Goal: Task Accomplishment & Management: Complete application form

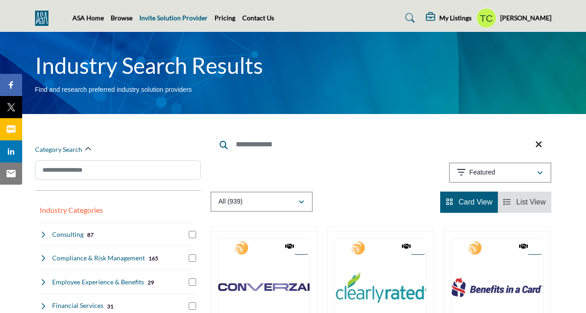
click at [152, 18] on link "Invite Solution Provider" at bounding box center [173, 18] width 68 height 8
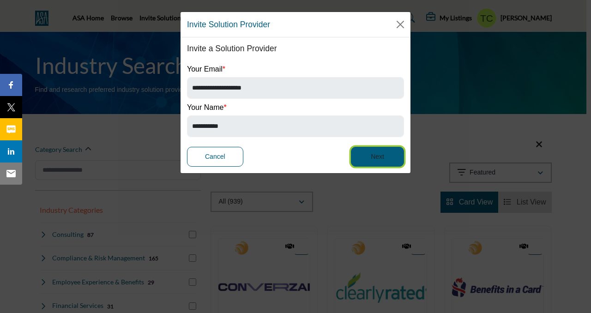
click at [368, 152] on button "Next" at bounding box center [377, 157] width 53 height 20
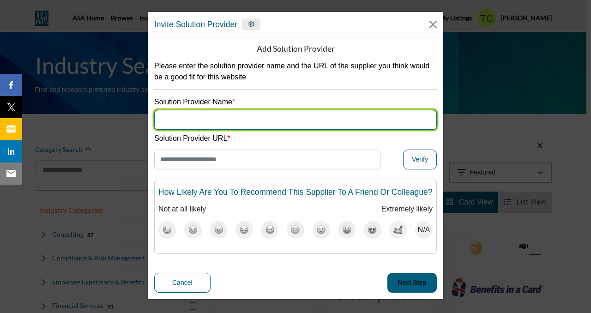
click at [268, 116] on input "Supplier Name" at bounding box center [295, 120] width 283 height 20
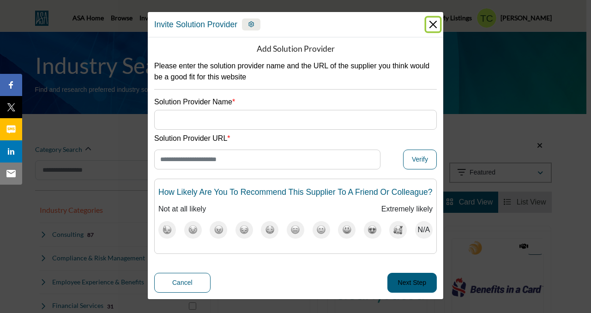
click at [429, 23] on button "Close" at bounding box center [433, 25] width 14 height 14
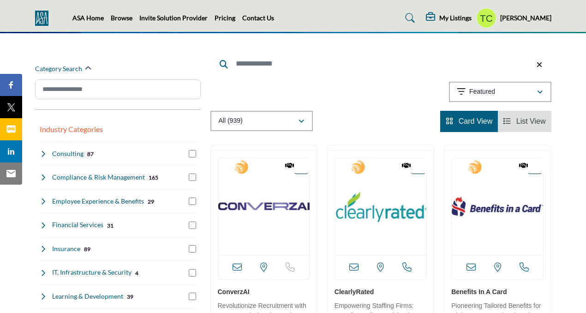
scroll to position [106, 0]
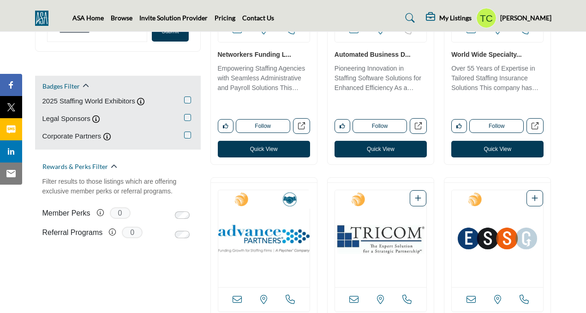
scroll to position [596, 0]
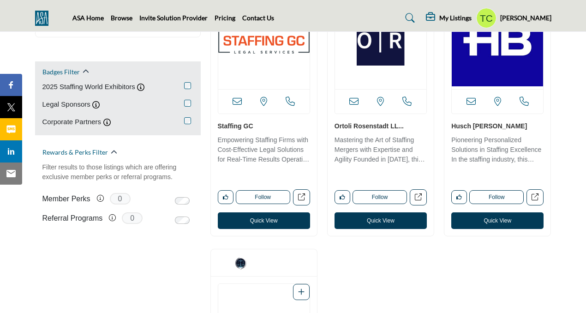
scroll to position [603, 0]
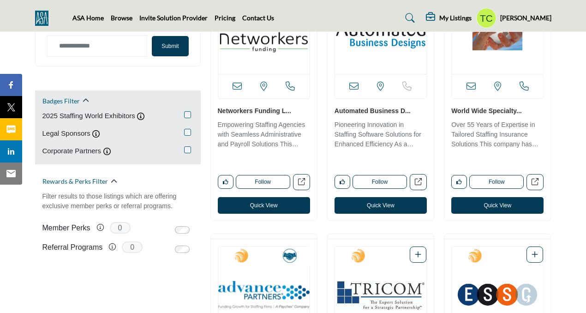
scroll to position [579, 0]
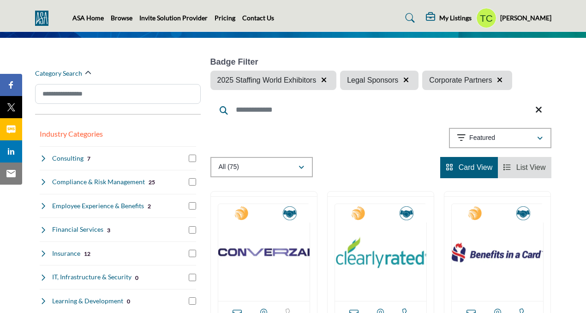
scroll to position [73, 0]
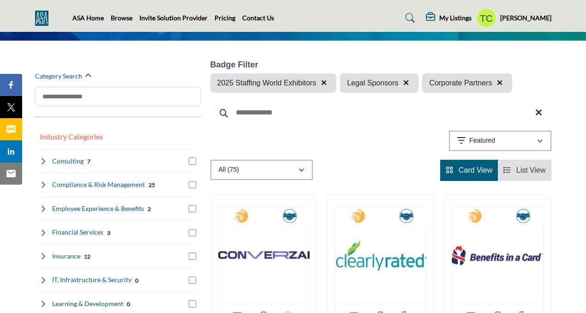
click at [276, 114] on input "Search Keyword" at bounding box center [381, 113] width 341 height 22
click at [412, 145] on div "Showing 42 results out of 75" at bounding box center [381, 143] width 341 height 24
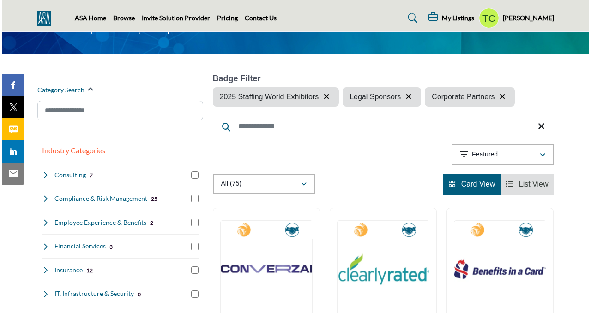
scroll to position [0, 0]
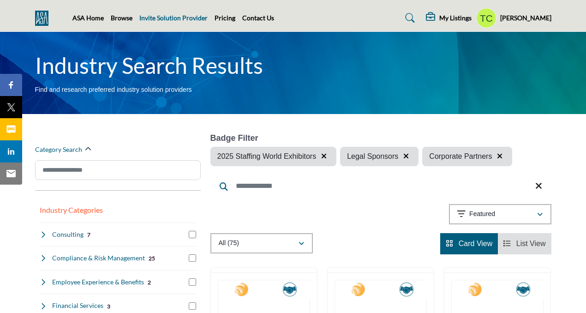
click at [180, 17] on link "Invite Solution Provider" at bounding box center [173, 18] width 68 height 8
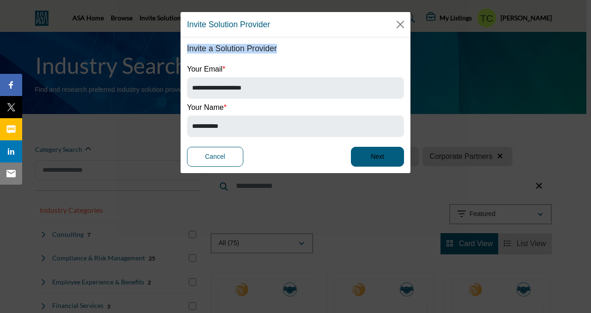
drag, startPoint x: 283, startPoint y: 50, endPoint x: 183, endPoint y: 44, distance: 99.9
click at [183, 44] on div "**********" at bounding box center [295, 105] width 227 height 123
click at [286, 70] on div "**********" at bounding box center [295, 81] width 217 height 35
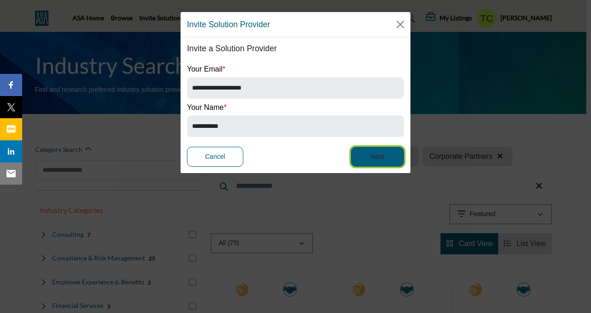
click at [363, 151] on button "Next" at bounding box center [377, 157] width 53 height 20
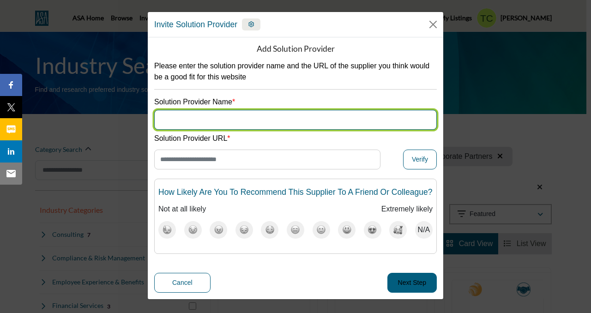
click at [241, 121] on input "Supplier Name" at bounding box center [295, 120] width 283 height 20
type input "**********"
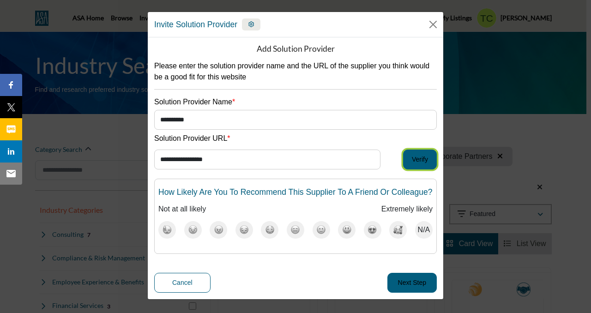
click at [417, 159] on button "Verify" at bounding box center [420, 160] width 34 height 20
type input "**********"
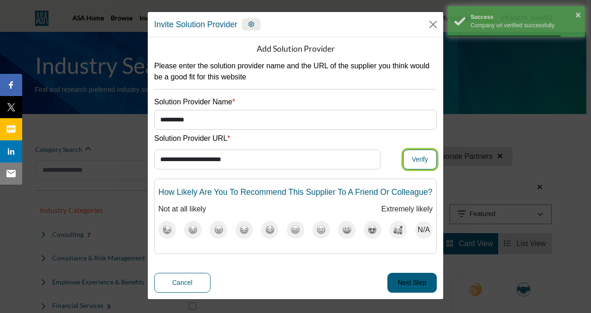
scroll to position [7, 0]
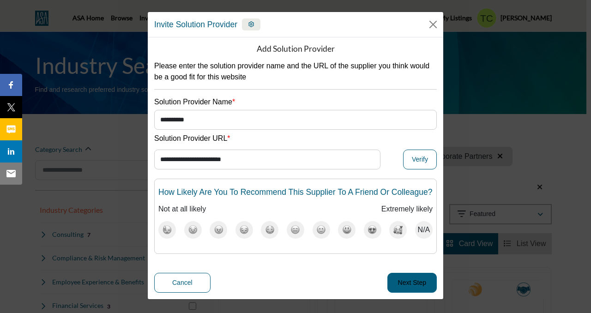
click at [422, 231] on span "N/A" at bounding box center [424, 230] width 12 height 10
click at [412, 288] on button "Next Step" at bounding box center [411, 283] width 49 height 20
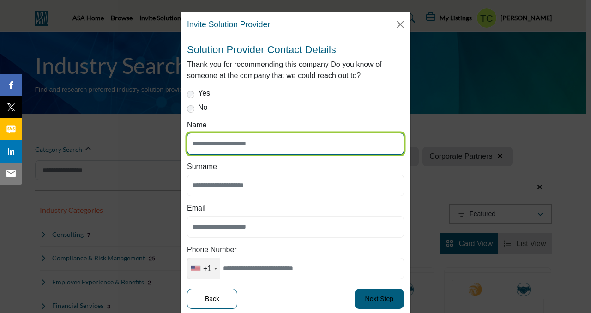
click at [240, 144] on input "Name" at bounding box center [295, 144] width 217 height 22
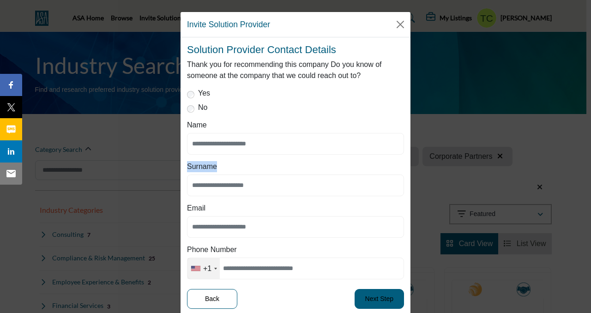
drag, startPoint x: 217, startPoint y: 167, endPoint x: 181, endPoint y: 167, distance: 36.5
click at [182, 167] on div "Solution Provider Contact Details Thank you for recommending this company Do yo…" at bounding box center [295, 176] width 227 height 265
click at [192, 169] on label "Surname" at bounding box center [202, 166] width 30 height 11
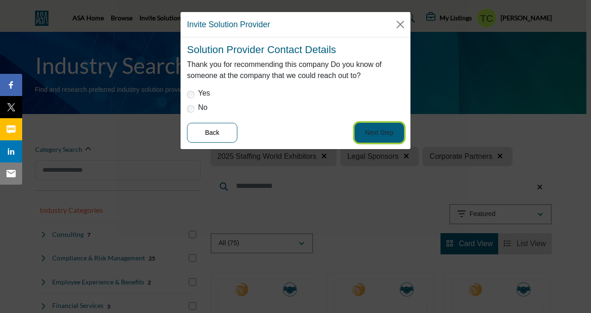
click at [374, 137] on button "Next Step" at bounding box center [379, 133] width 49 height 20
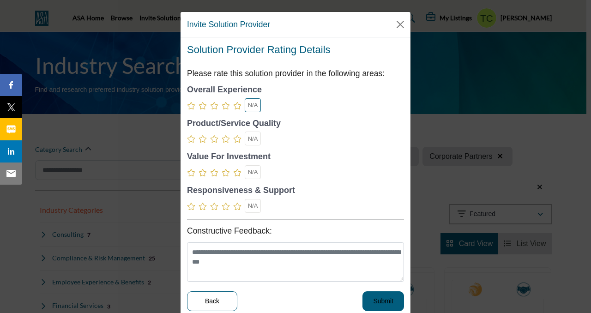
click at [253, 101] on div "N/A" at bounding box center [253, 105] width 10 height 9
click at [250, 141] on span "N/A" at bounding box center [253, 138] width 10 height 7
click at [250, 171] on span "N/A" at bounding box center [253, 172] width 10 height 7
click at [252, 211] on div "N/A" at bounding box center [253, 206] width 16 height 14
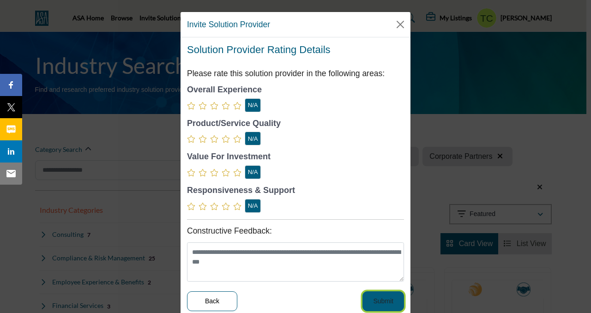
click at [386, 298] on button "Submit" at bounding box center [383, 301] width 42 height 20
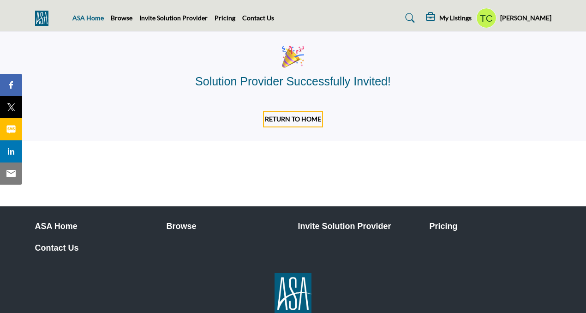
click at [91, 19] on link "ASA Home" at bounding box center [87, 18] width 31 height 8
click at [35, 24] on img at bounding box center [44, 18] width 18 height 15
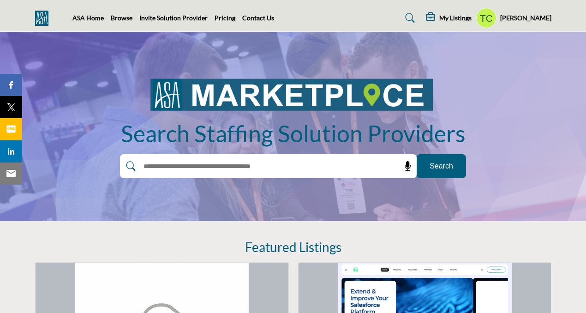
click at [487, 14] on profile-featured-9d57d186-dcdc-4fd1-8698-ebbedcf867ab "Show hide supplier dropdown" at bounding box center [487, 18] width 20 height 20
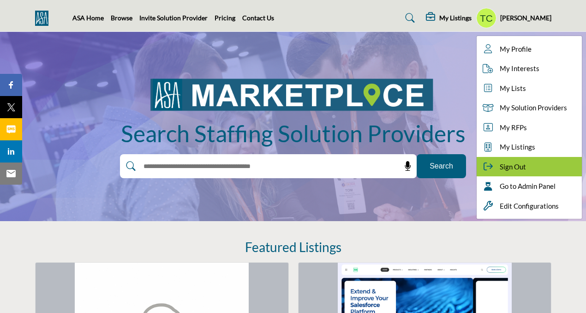
click at [515, 169] on span "Sign Out" at bounding box center [513, 167] width 26 height 11
